Goal: Check status: Check status

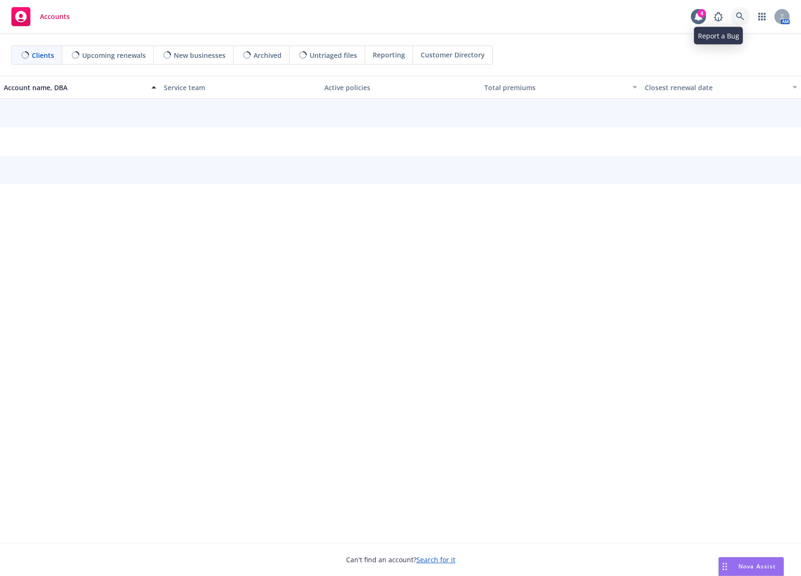
click at [735, 18] on link at bounding box center [740, 16] width 19 height 19
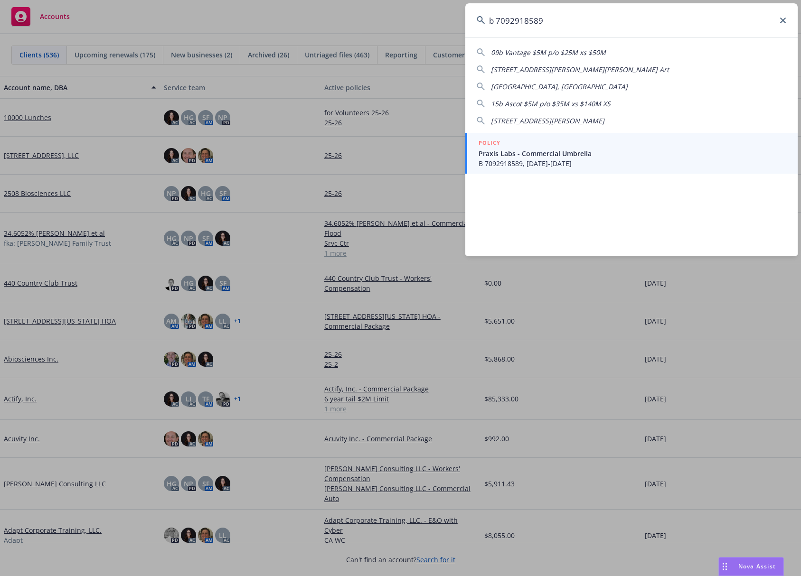
type input "b 7092918589"
click at [613, 150] on span "Praxis Labs - Commercial Umbrella" at bounding box center [633, 154] width 308 height 10
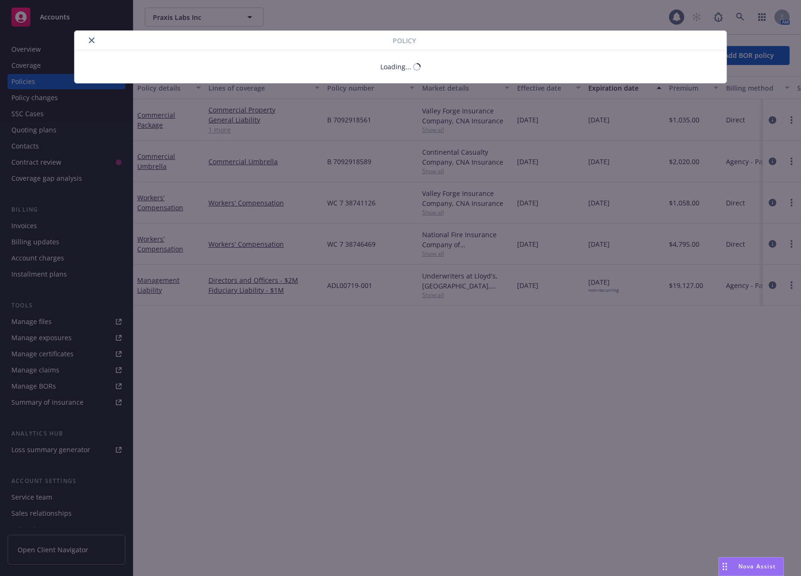
click at [53, 85] on div "Policy Loading..." at bounding box center [400, 288] width 801 height 576
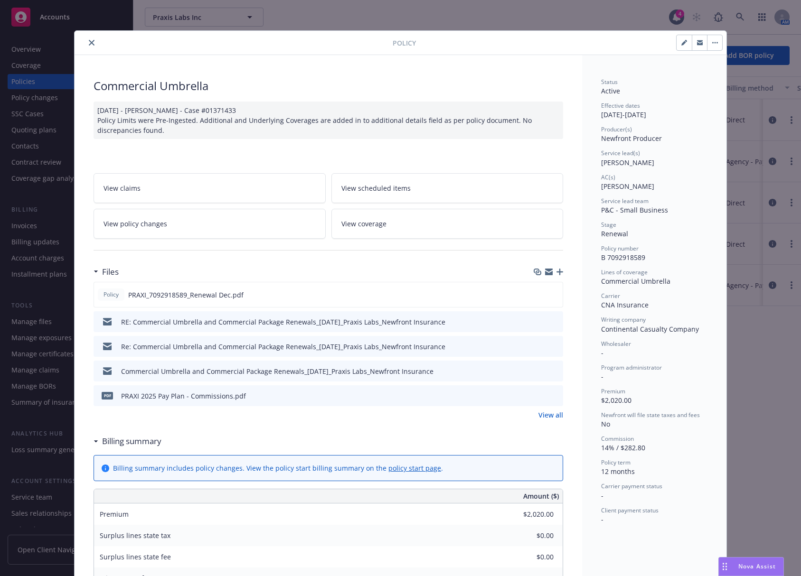
click at [91, 41] on icon "close" at bounding box center [92, 43] width 6 height 6
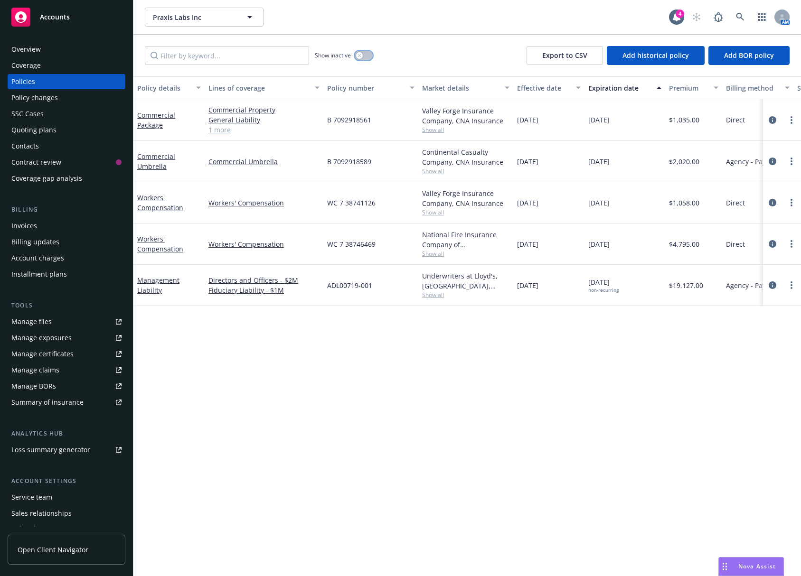
click at [363, 55] on button "button" at bounding box center [364, 55] width 18 height 9
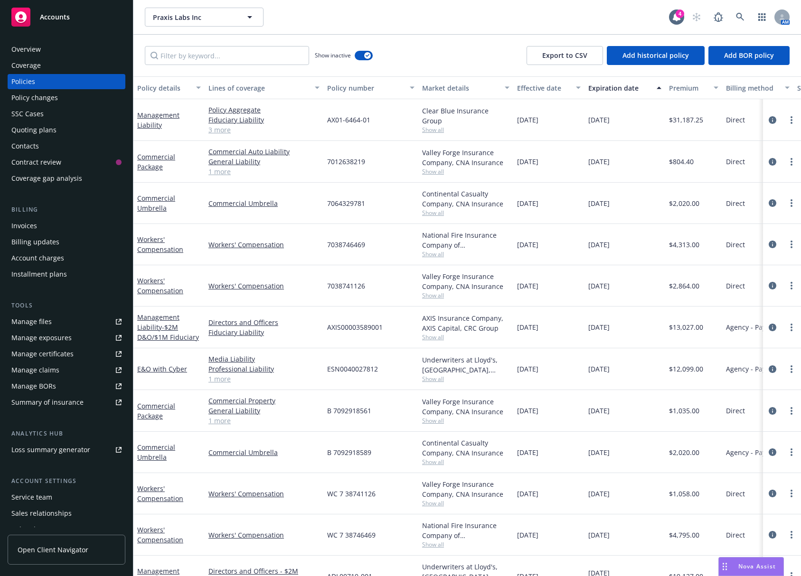
click at [610, 86] on div "Expiration date" at bounding box center [619, 88] width 63 height 10
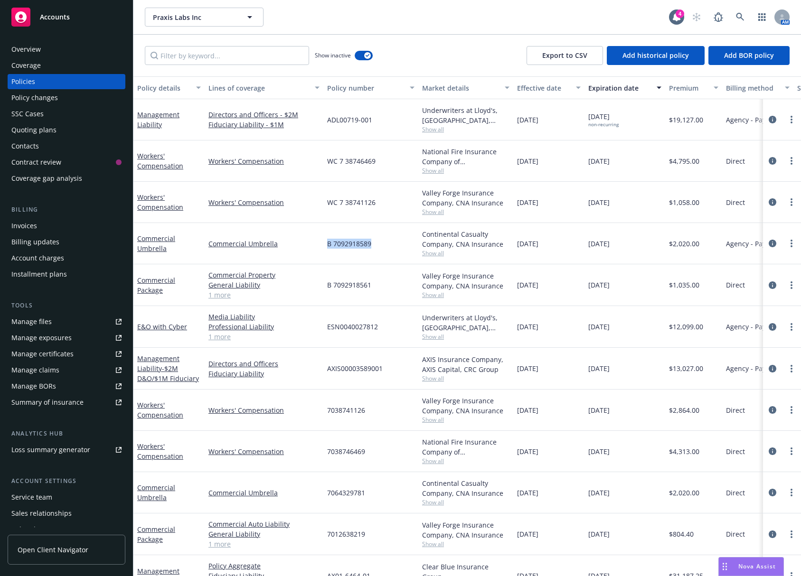
drag, startPoint x: 375, startPoint y: 245, endPoint x: 321, endPoint y: 245, distance: 53.7
click at [321, 245] on div "Commercial Umbrella Commercial Umbrella B 7092918589 Continental Casualty Compa…" at bounding box center [591, 243] width 916 height 41
click at [81, 222] on div "Invoices" at bounding box center [66, 225] width 110 height 15
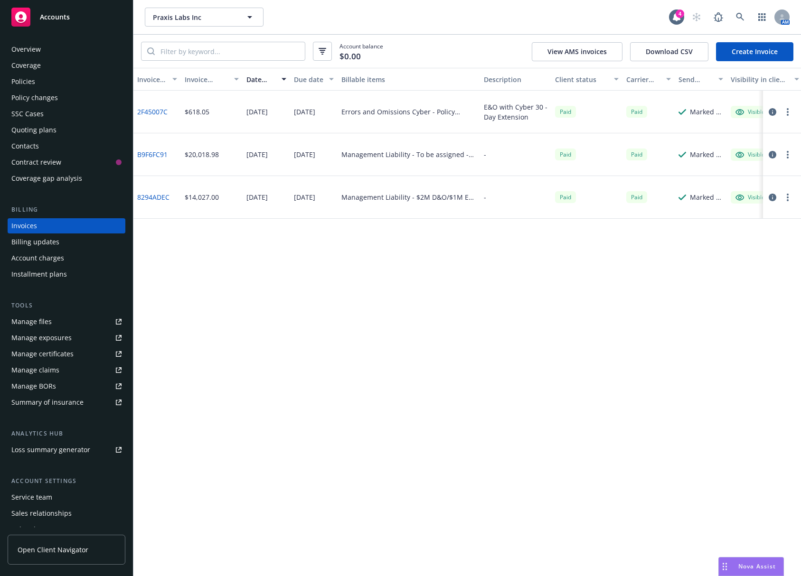
click at [147, 199] on link "8294ADEC" at bounding box center [153, 197] width 32 height 10
click at [158, 160] on link "B9F6FC91" at bounding box center [152, 155] width 30 height 10
click at [165, 111] on link "2F45007C" at bounding box center [152, 112] width 30 height 10
